Goal: Task Accomplishment & Management: Use online tool/utility

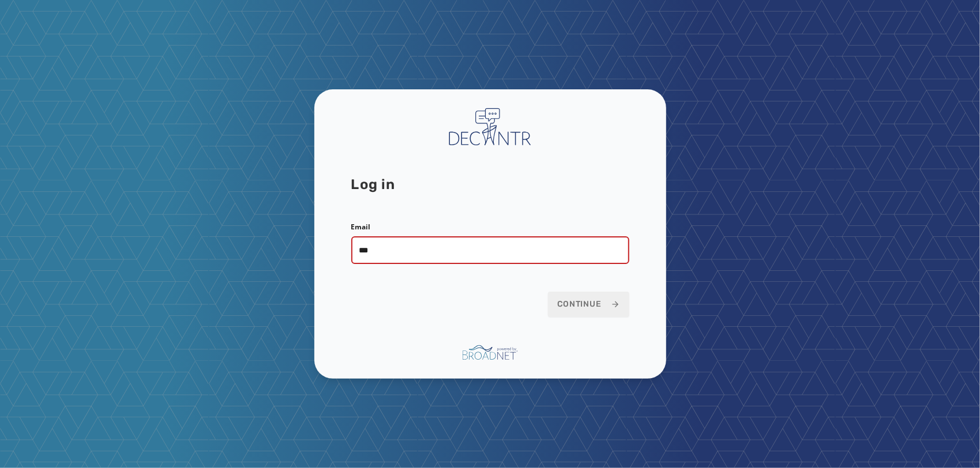
type input "**********"
click at [548, 292] on button "Continue" at bounding box center [588, 304] width 81 height 25
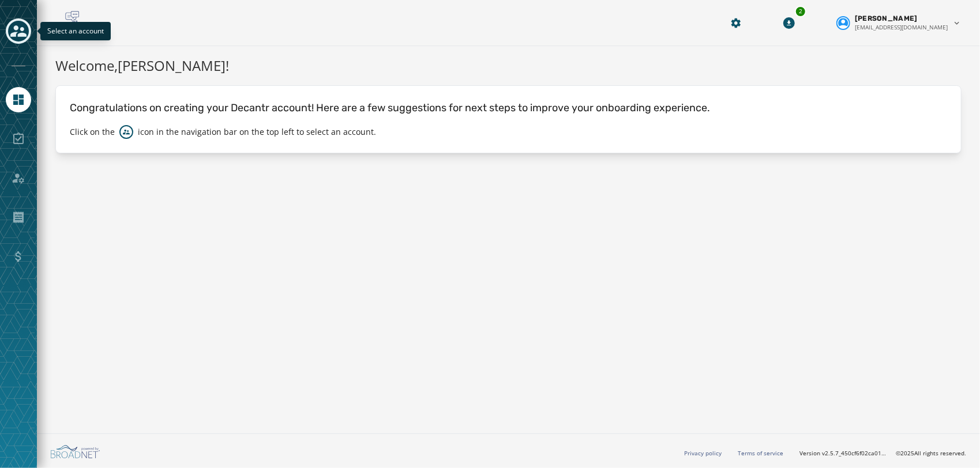
click at [11, 29] on icon "Toggle account select drawer" at bounding box center [18, 31] width 16 height 16
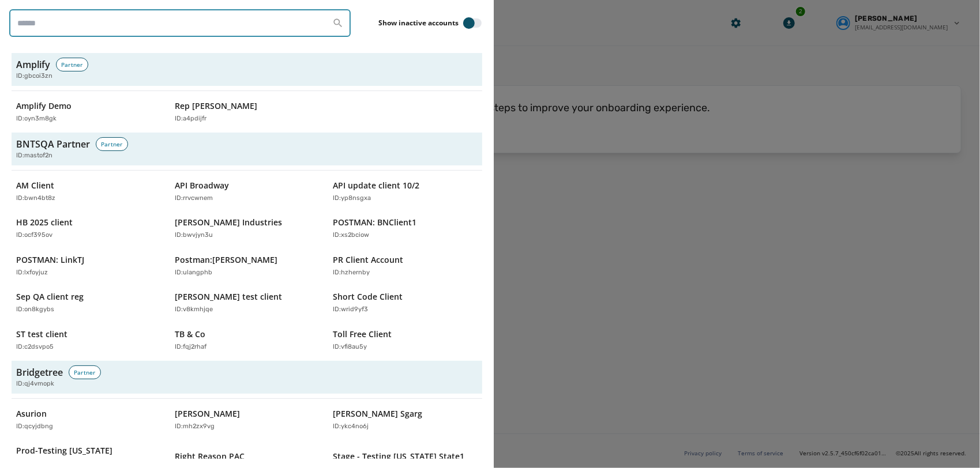
click at [183, 29] on input "search" at bounding box center [179, 23] width 341 height 28
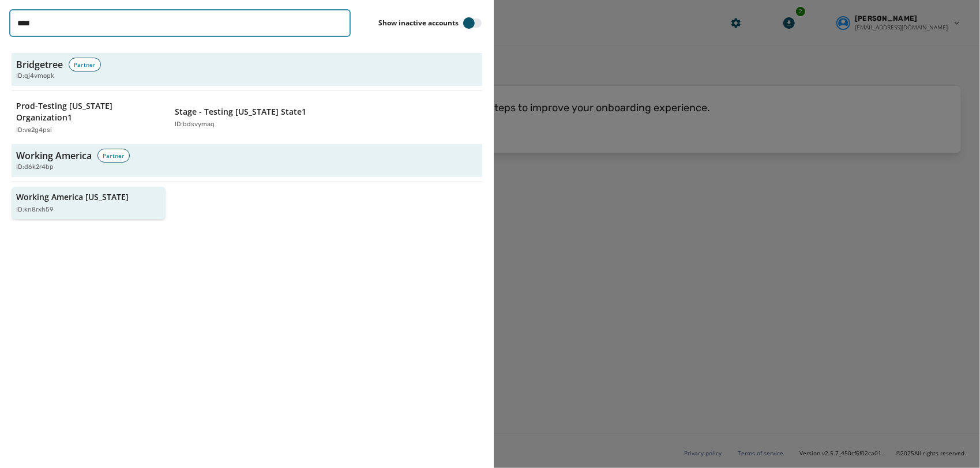
type input "****"
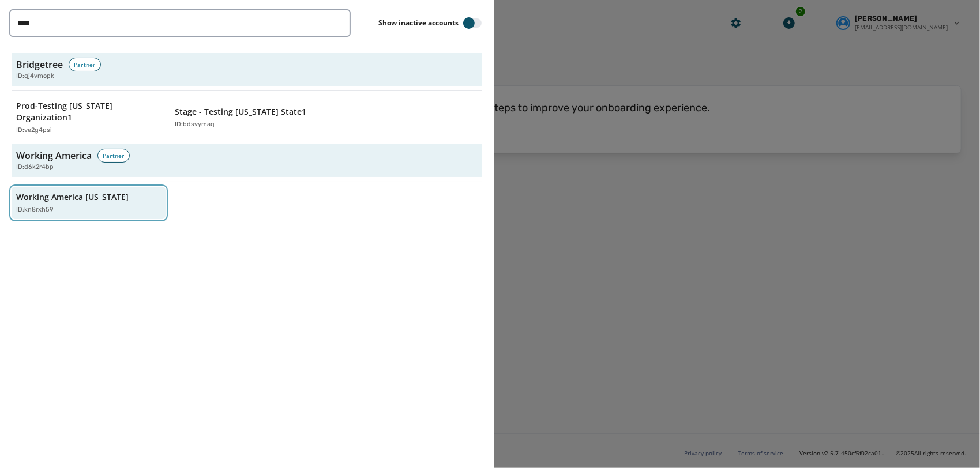
click at [76, 191] on div "Working America Ohio ID: kn8rxh59" at bounding box center [82, 203] width 133 height 24
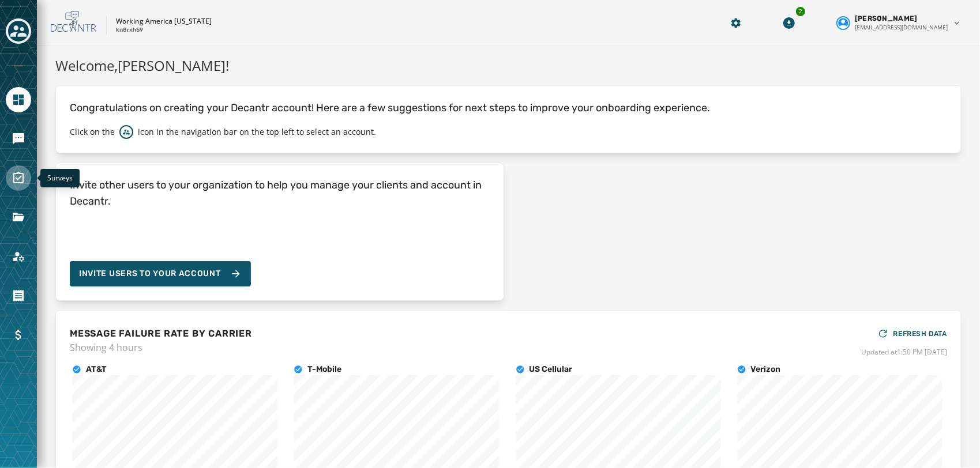
click at [17, 182] on icon "Navigate to Surveys" at bounding box center [18, 178] width 10 height 12
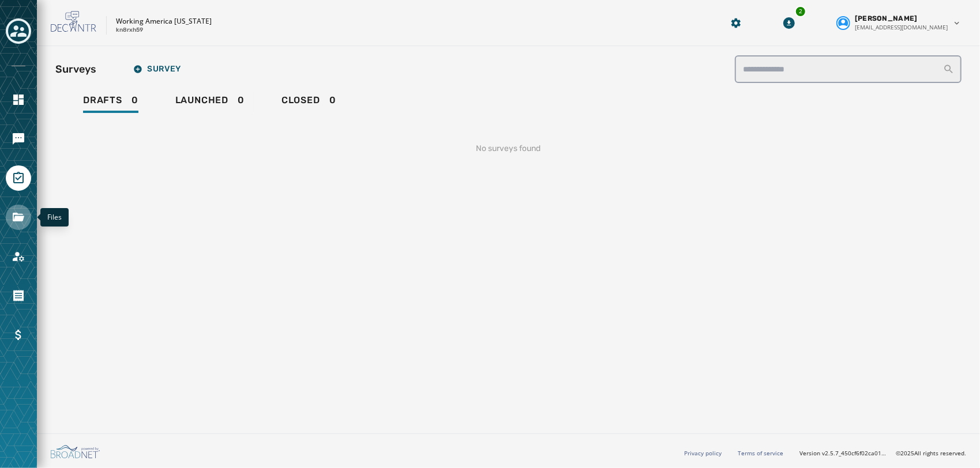
click at [13, 219] on icon "Navigate to Files" at bounding box center [19, 217] width 12 height 9
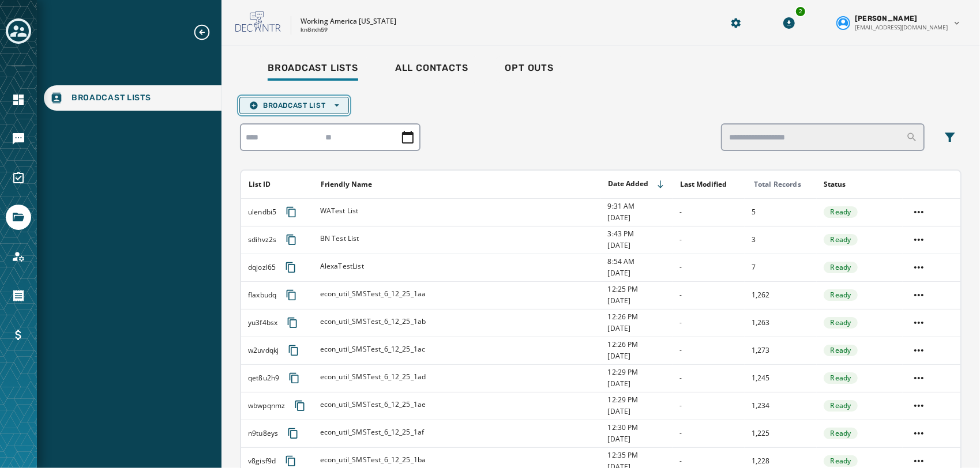
click at [333, 110] on button "Broadcast List Open options" at bounding box center [294, 105] width 110 height 17
click at [306, 126] on span "Upload List" at bounding box center [294, 122] width 90 height 9
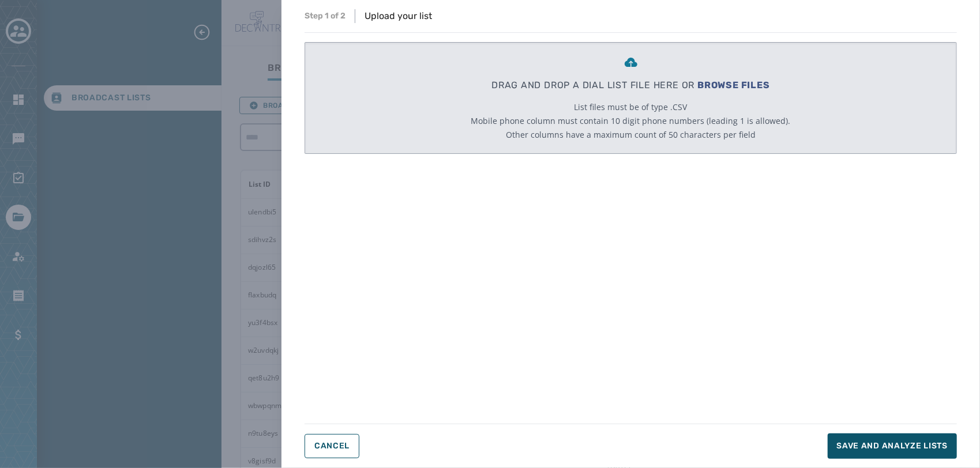
click at [557, 77] on div "DRAG AND DROP A DIAL LIST FILE HERE OR BROWSE FILES List files must be of type …" at bounding box center [630, 98] width 319 height 111
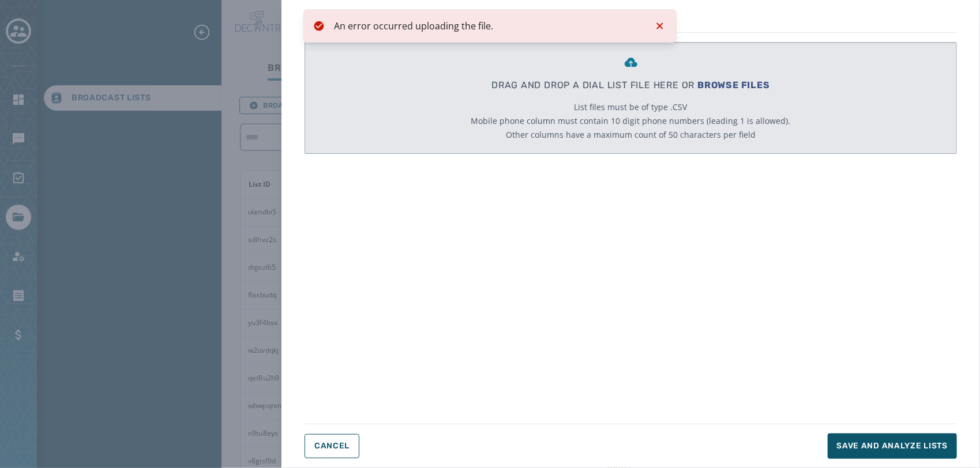
click at [656, 31] on icon "Notifications (F8)" at bounding box center [660, 26] width 14 height 14
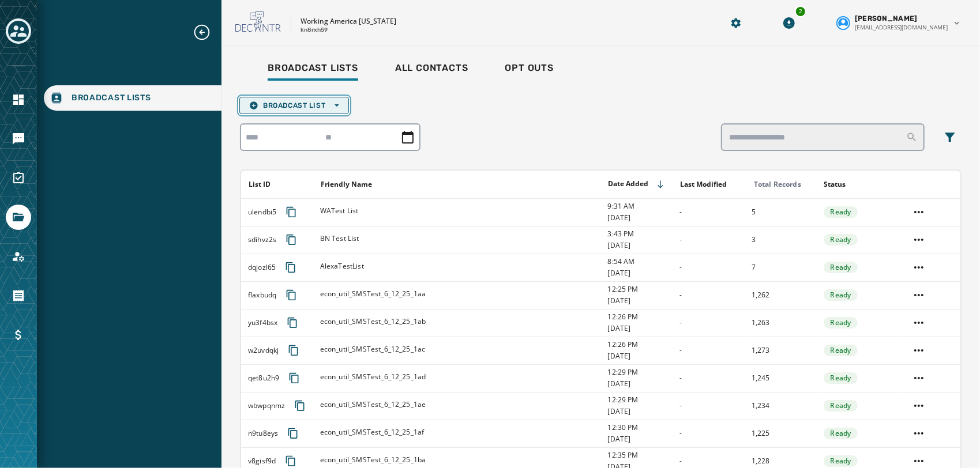
click at [284, 103] on span "Broadcast List Open options" at bounding box center [294, 105] width 90 height 9
click at [286, 116] on button "Upload List" at bounding box center [294, 123] width 108 height 16
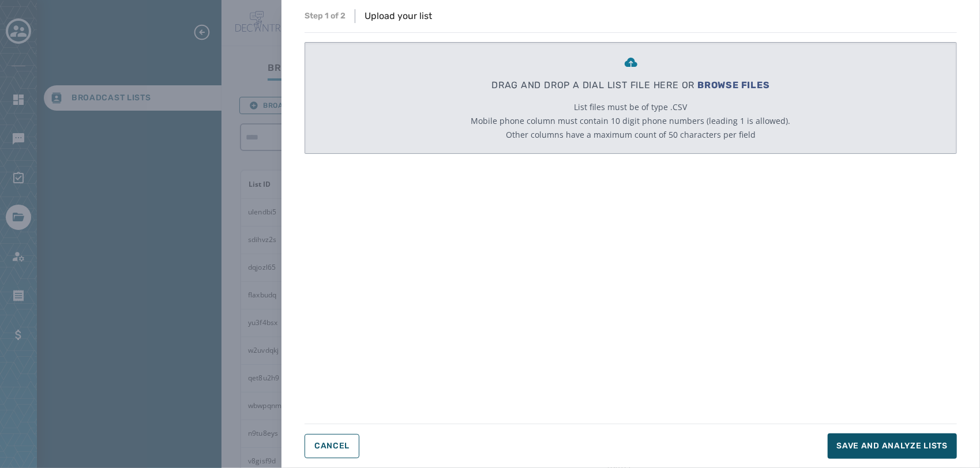
click at [494, 73] on div "DRAG AND DROP A DIAL LIST FILE HERE OR BROWSE FILES List files must be of type …" at bounding box center [630, 98] width 319 height 111
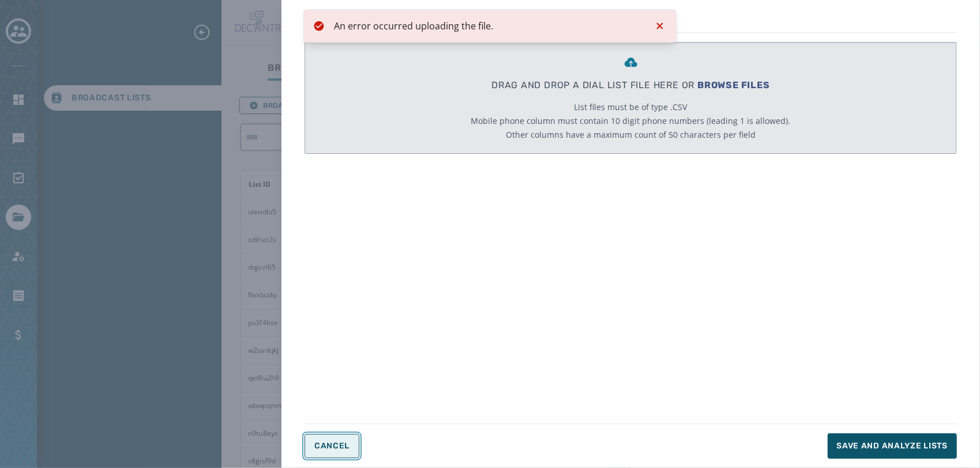
click at [334, 446] on span "Cancel" at bounding box center [331, 446] width 35 height 9
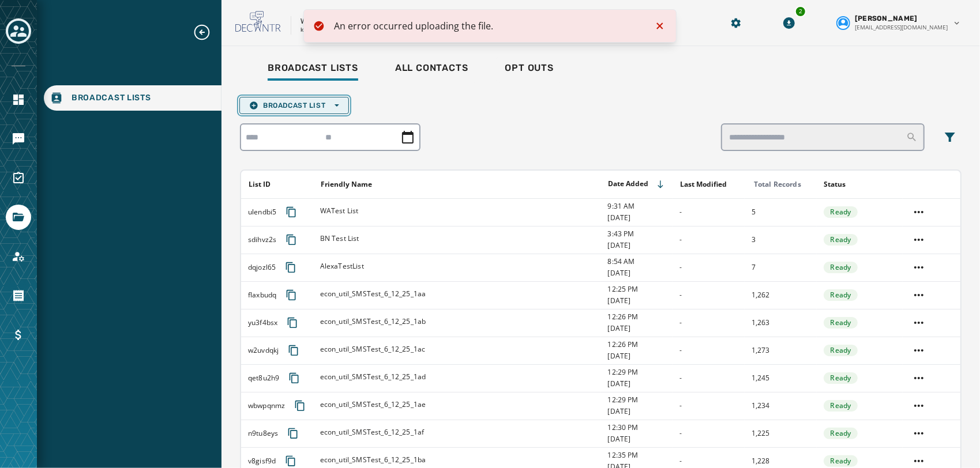
click at [339, 104] on icon "button" at bounding box center [336, 105] width 5 height 2
click at [321, 122] on span "Upload List" at bounding box center [294, 122] width 90 height 9
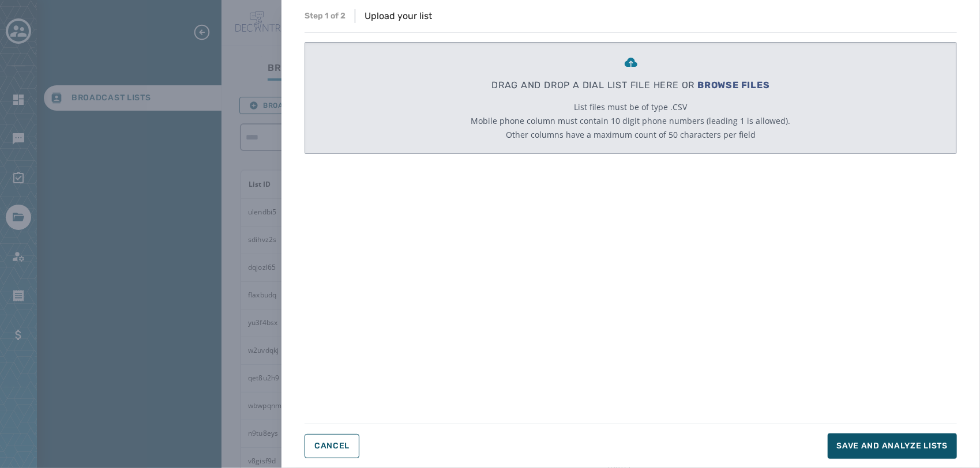
click at [499, 100] on div "DRAG AND DROP A DIAL LIST FILE HERE OR BROWSE FILES List files must be of type …" at bounding box center [630, 98] width 319 height 111
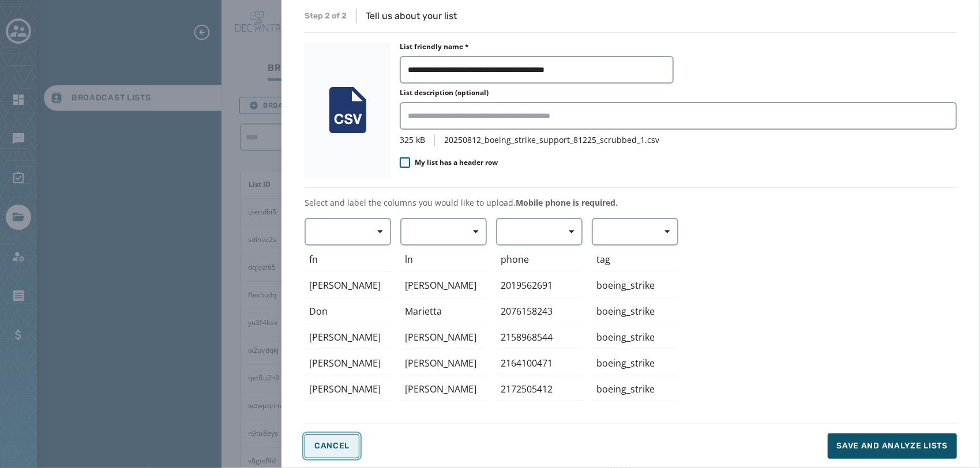
click at [330, 454] on button "Cancel" at bounding box center [331, 446] width 55 height 24
